Goal: Navigation & Orientation: Find specific page/section

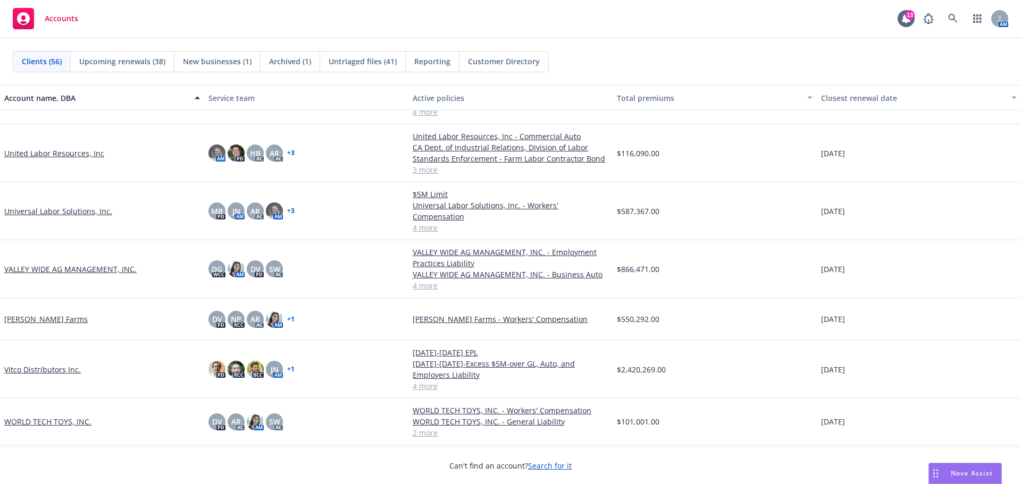
scroll to position [2130, 0]
click at [52, 421] on link "WORLD TECH TOYS, INC." at bounding box center [47, 421] width 87 height 11
